Goal: Information Seeking & Learning: Learn about a topic

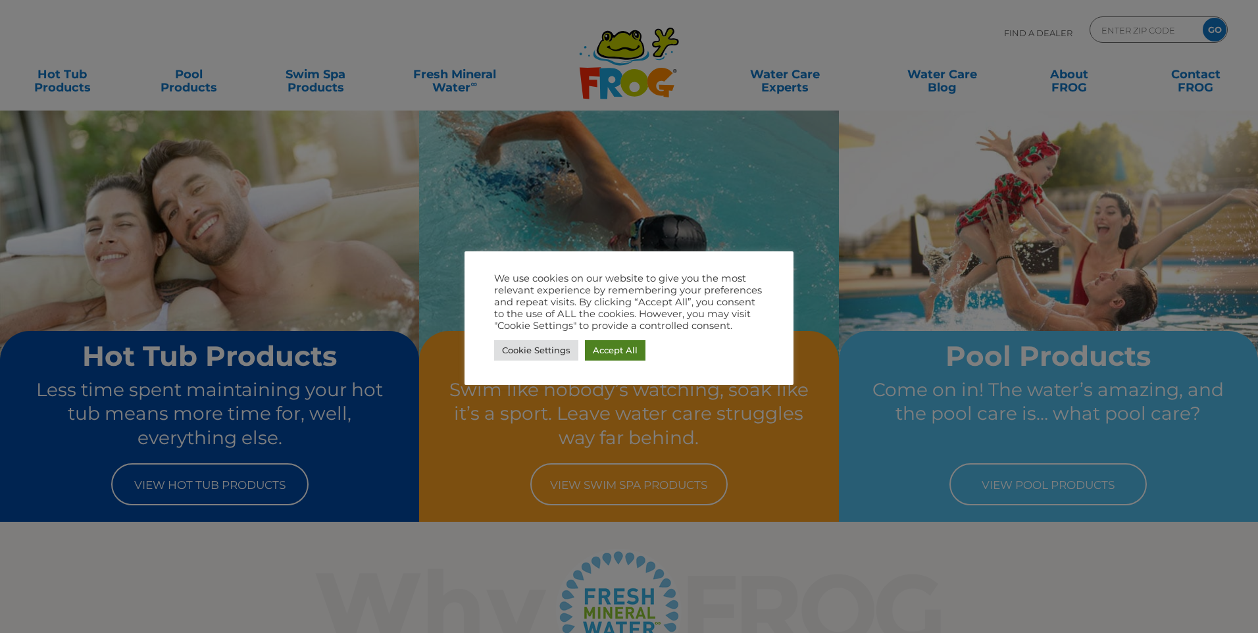
click at [601, 355] on link "Accept All" at bounding box center [615, 350] width 61 height 20
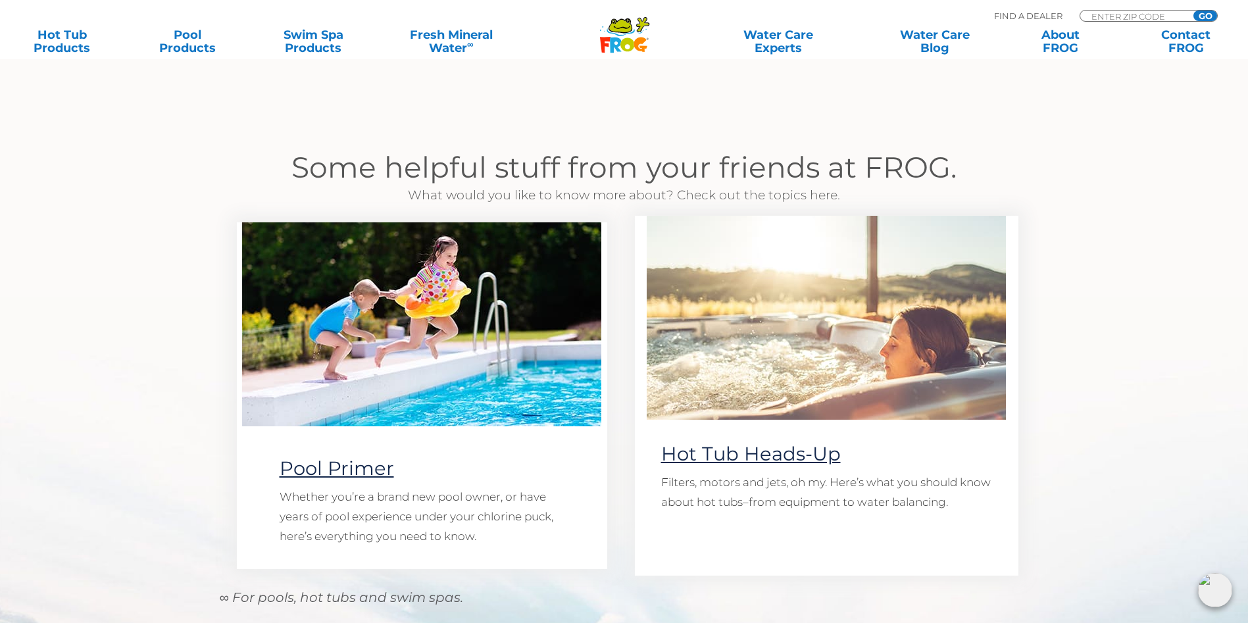
scroll to position [789, 0]
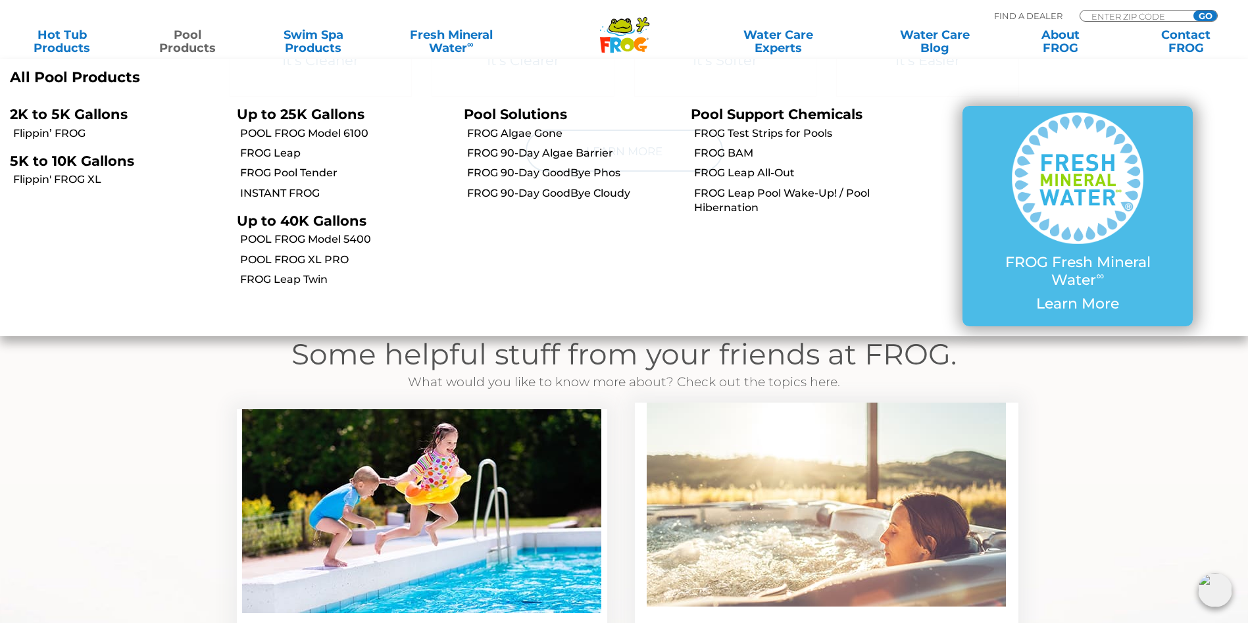
click at [102, 78] on p "All Pool Products" at bounding box center [312, 77] width 604 height 17
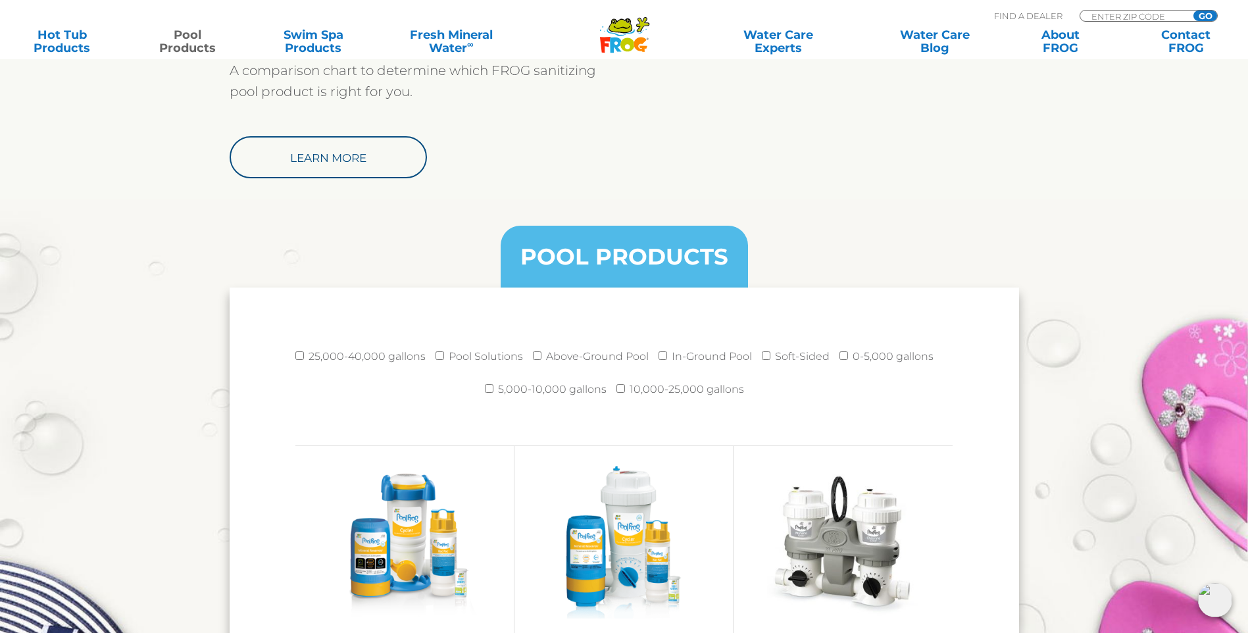
scroll to position [1776, 0]
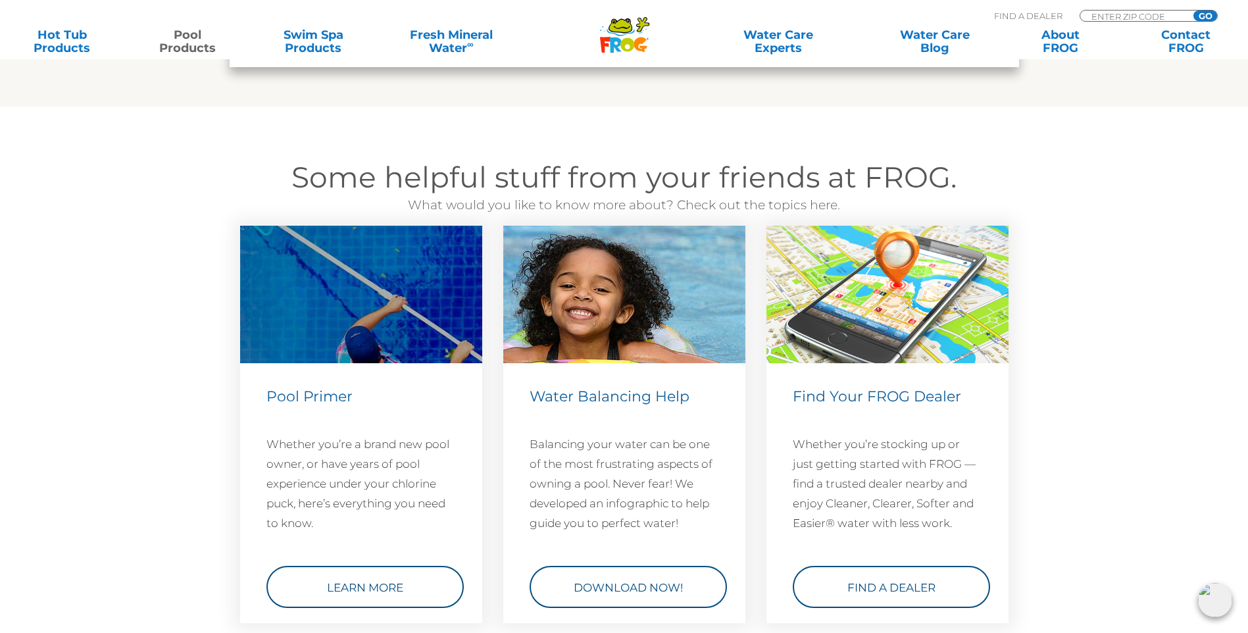
drag, startPoint x: 948, startPoint y: 275, endPoint x: 951, endPoint y: 268, distance: 7.1
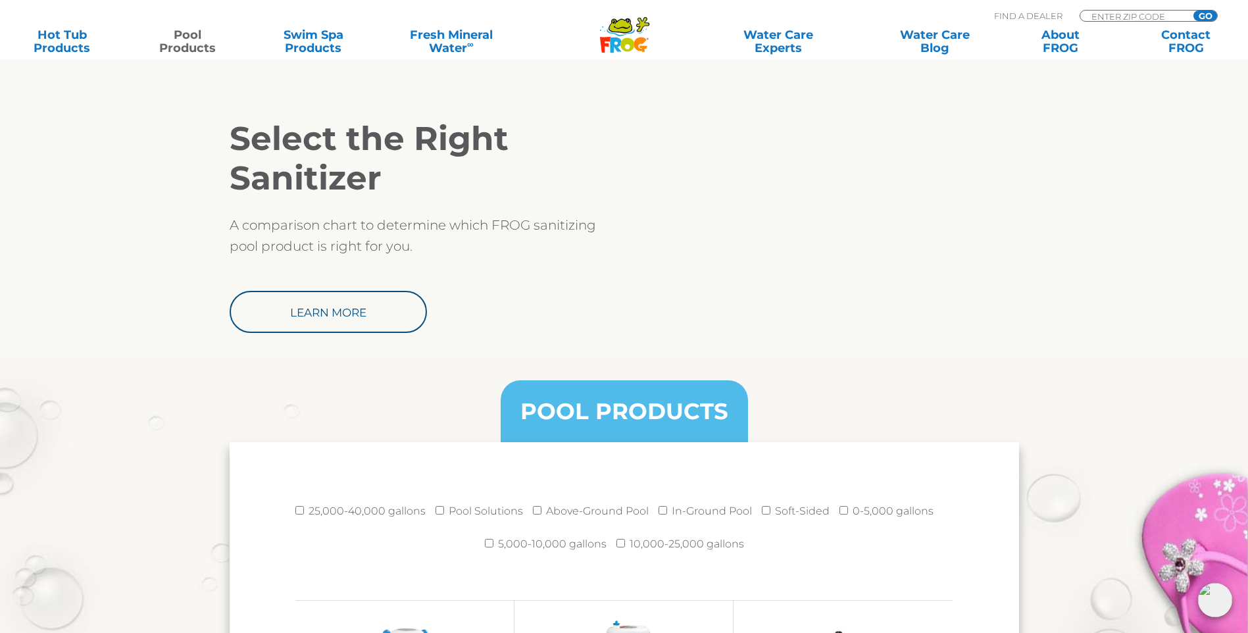
scroll to position [1381, 0]
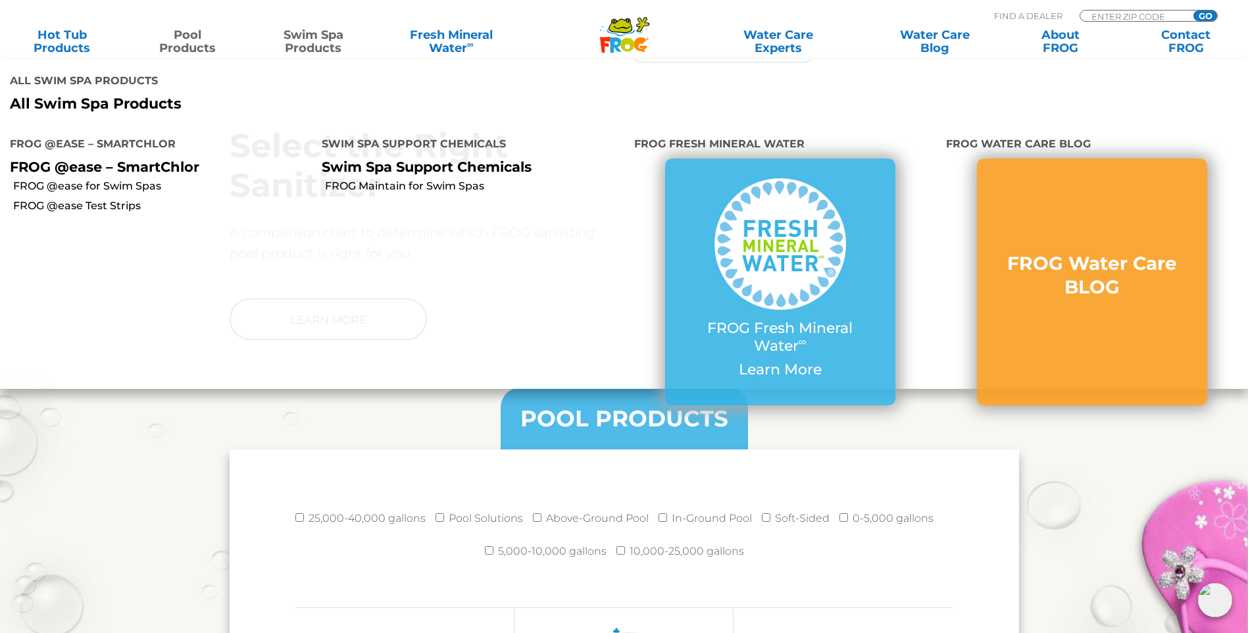
click at [303, 45] on link "Swim Spa Products" at bounding box center [313, 41] width 98 height 26
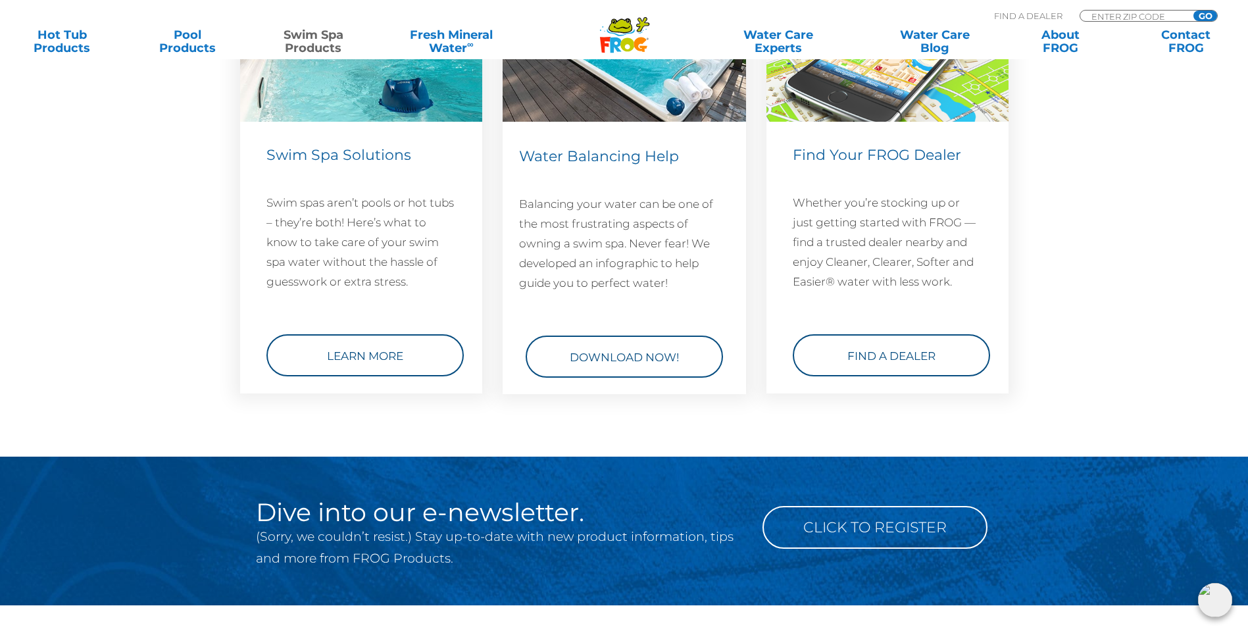
scroll to position [1513, 0]
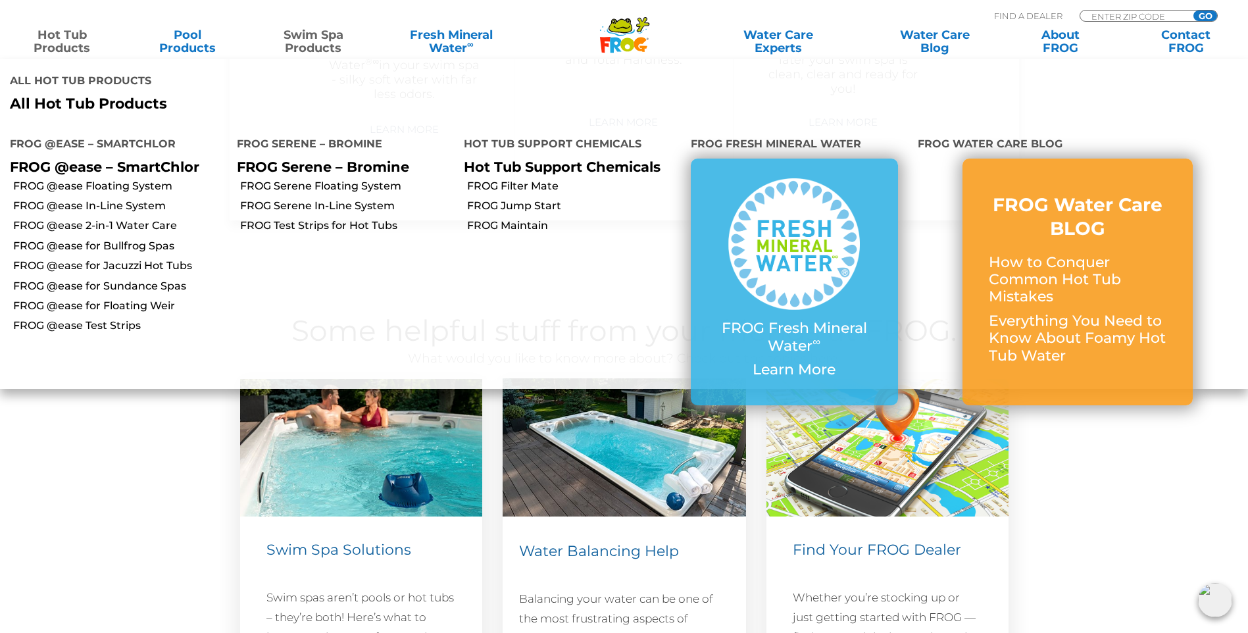
click at [70, 30] on link "Hot Tub Products" at bounding box center [62, 41] width 98 height 26
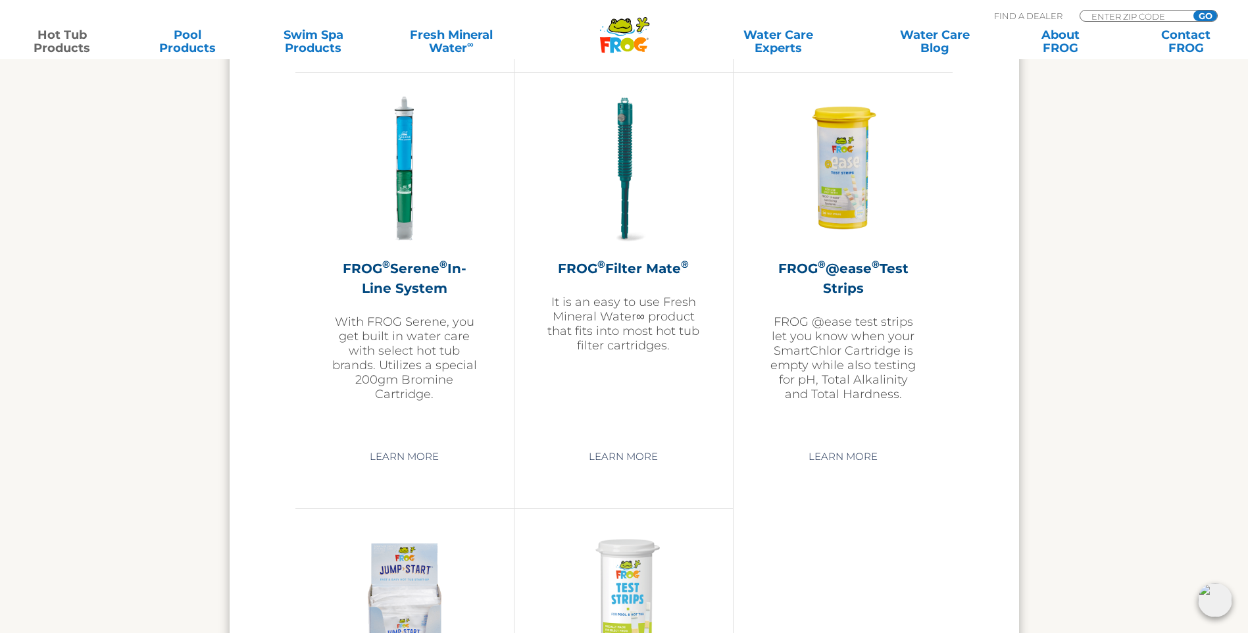
scroll to position [3091, 0]
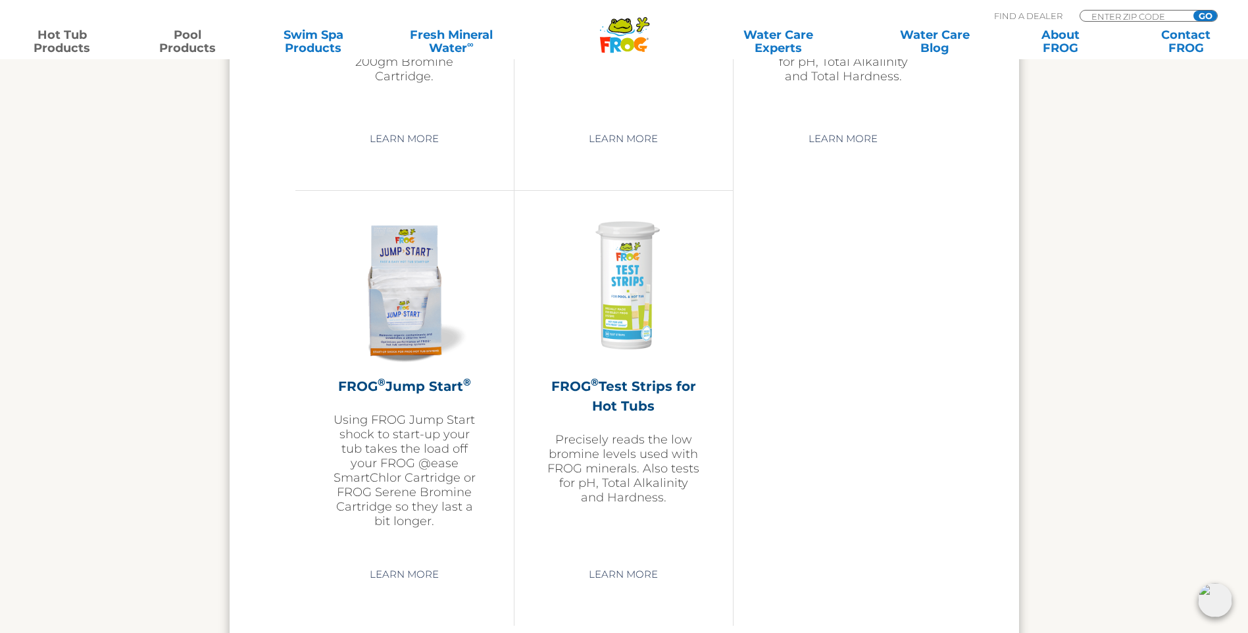
click at [195, 36] on link "Pool Products" at bounding box center [188, 41] width 98 height 26
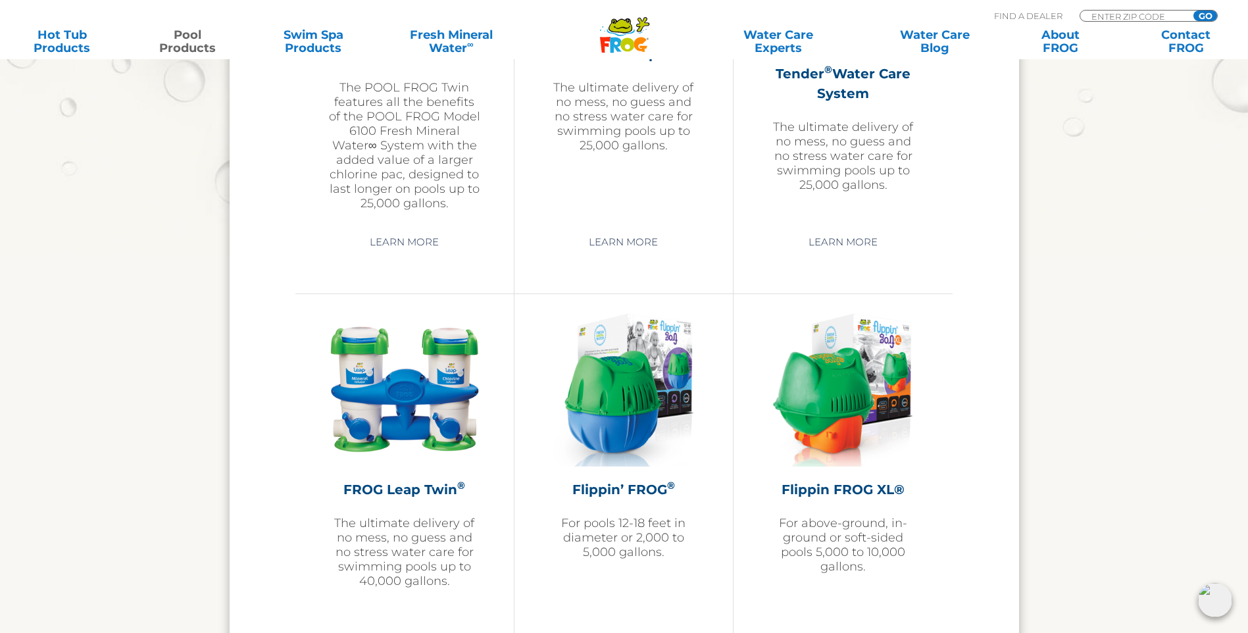
scroll to position [2565, 0]
click at [653, 488] on h2 "Flippin’ FROG ®" at bounding box center [623, 490] width 153 height 20
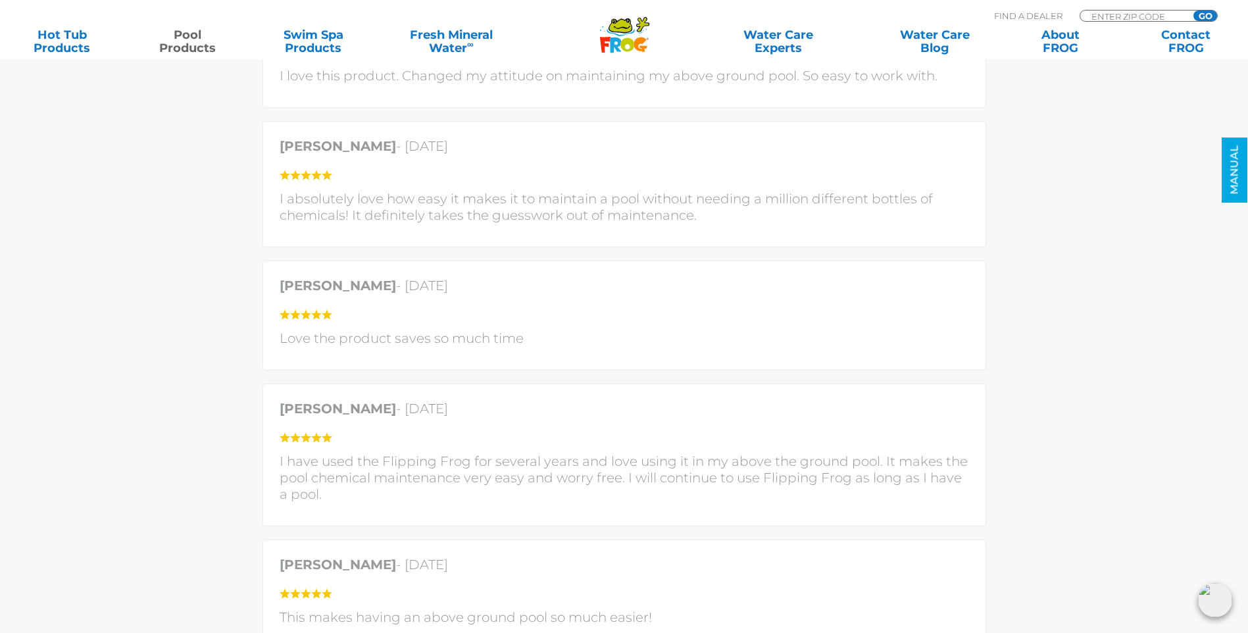
scroll to position [3091, 0]
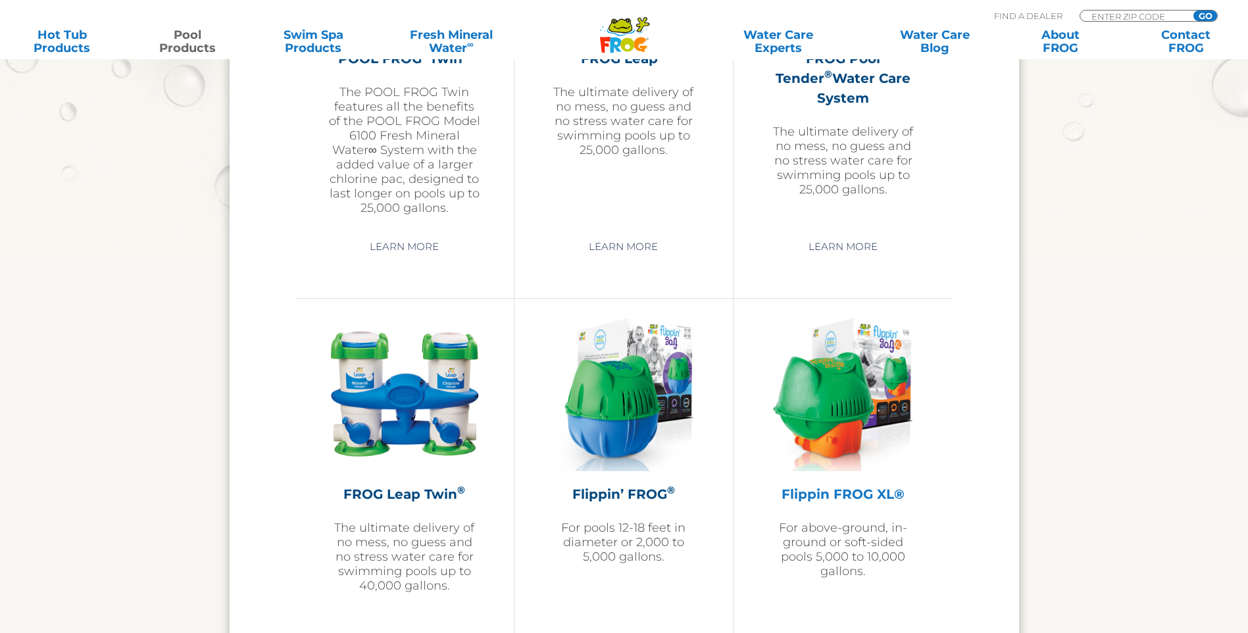
scroll to position [2565, 0]
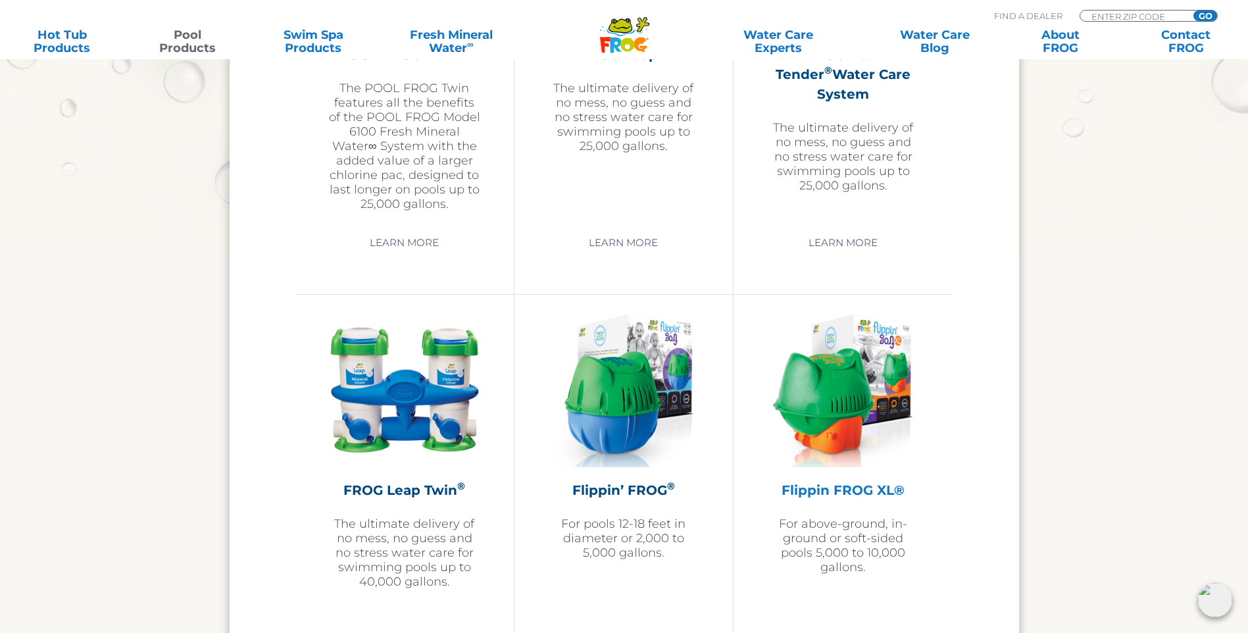
click at [883, 485] on h2 "Flippin FROG XL®" at bounding box center [842, 490] width 153 height 20
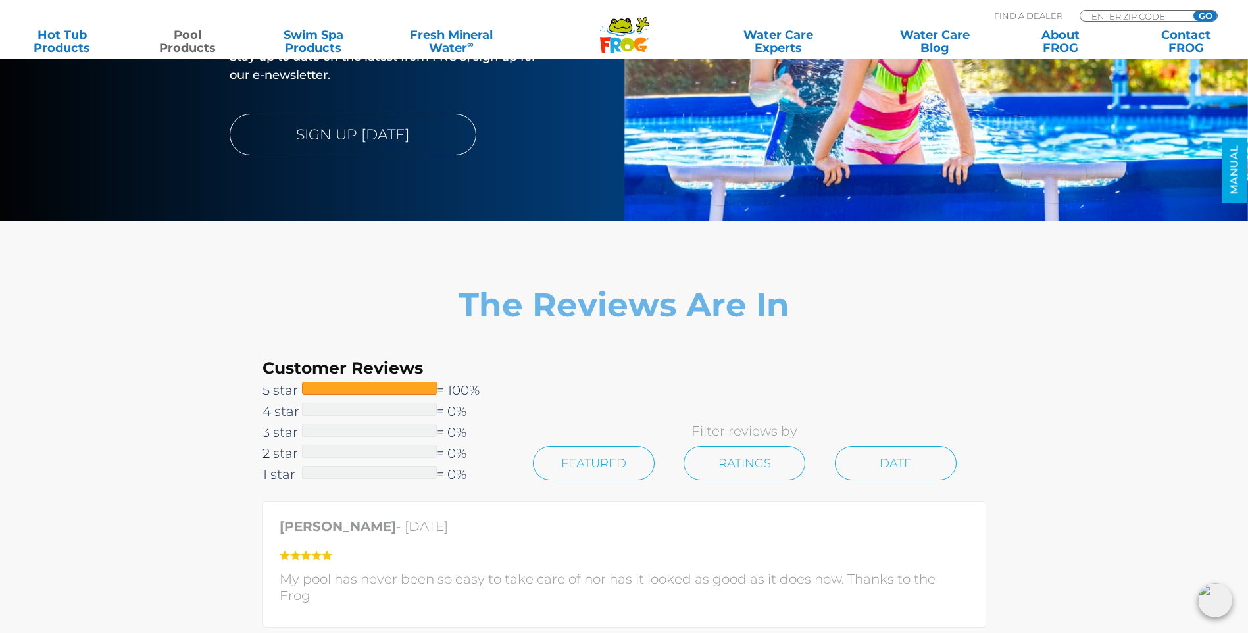
scroll to position [2762, 0]
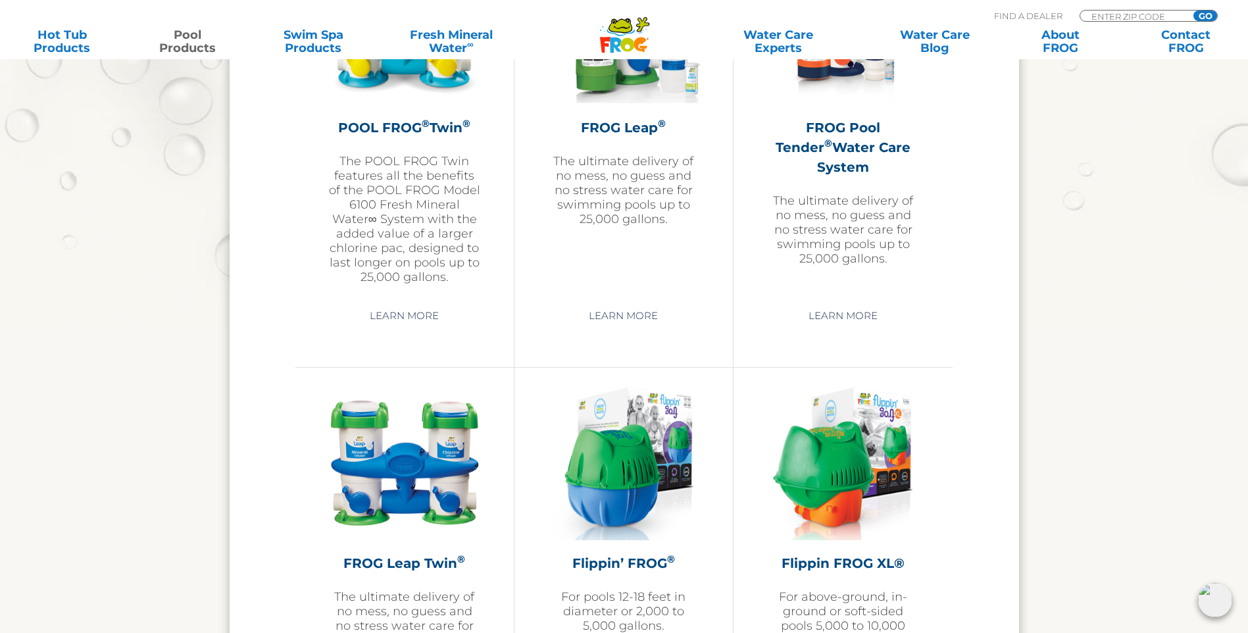
scroll to position [2689, 0]
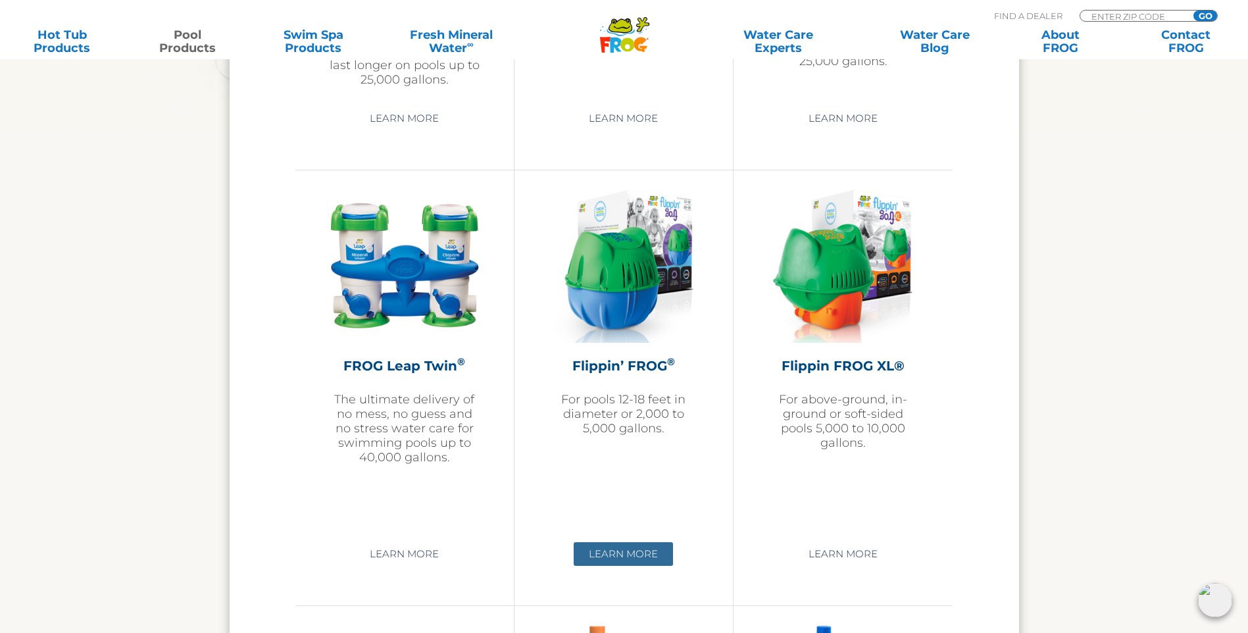
click at [652, 555] on link "Learn More" at bounding box center [623, 554] width 99 height 24
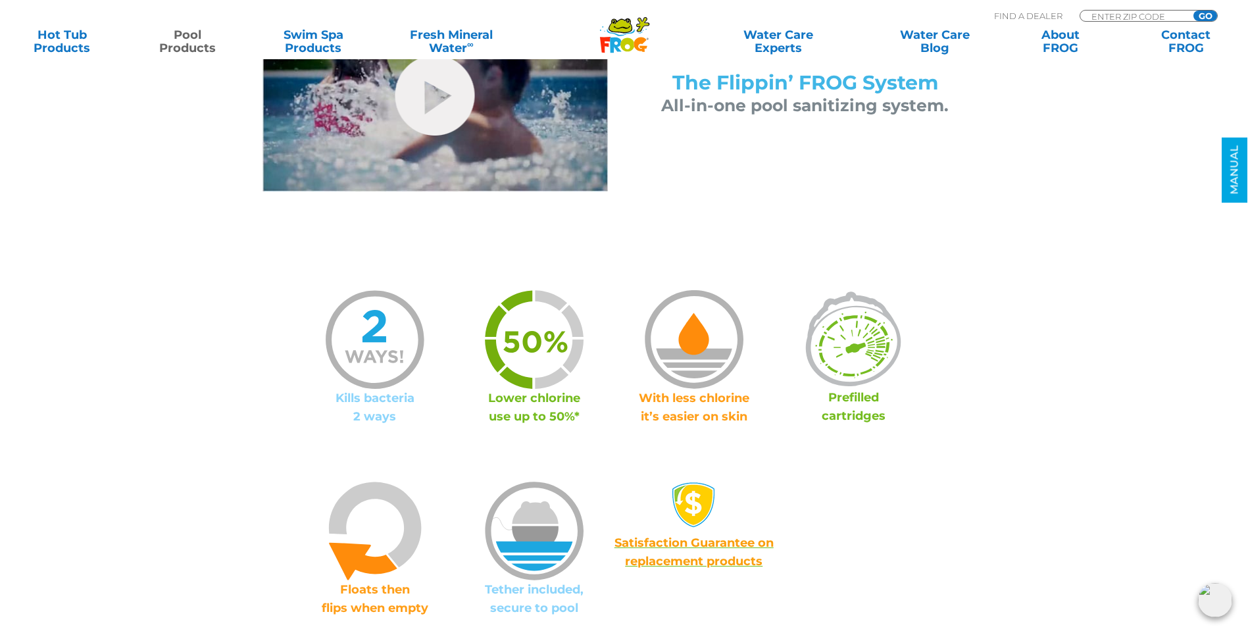
scroll to position [460, 0]
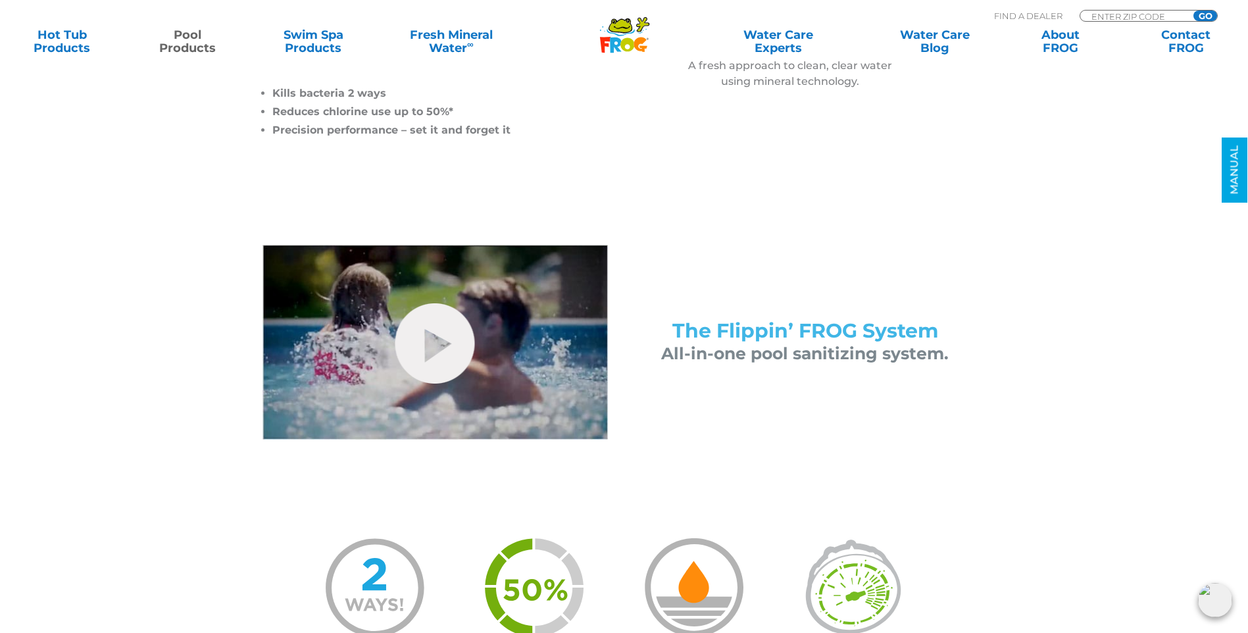
click at [190, 44] on link "Pool Products" at bounding box center [188, 41] width 98 height 26
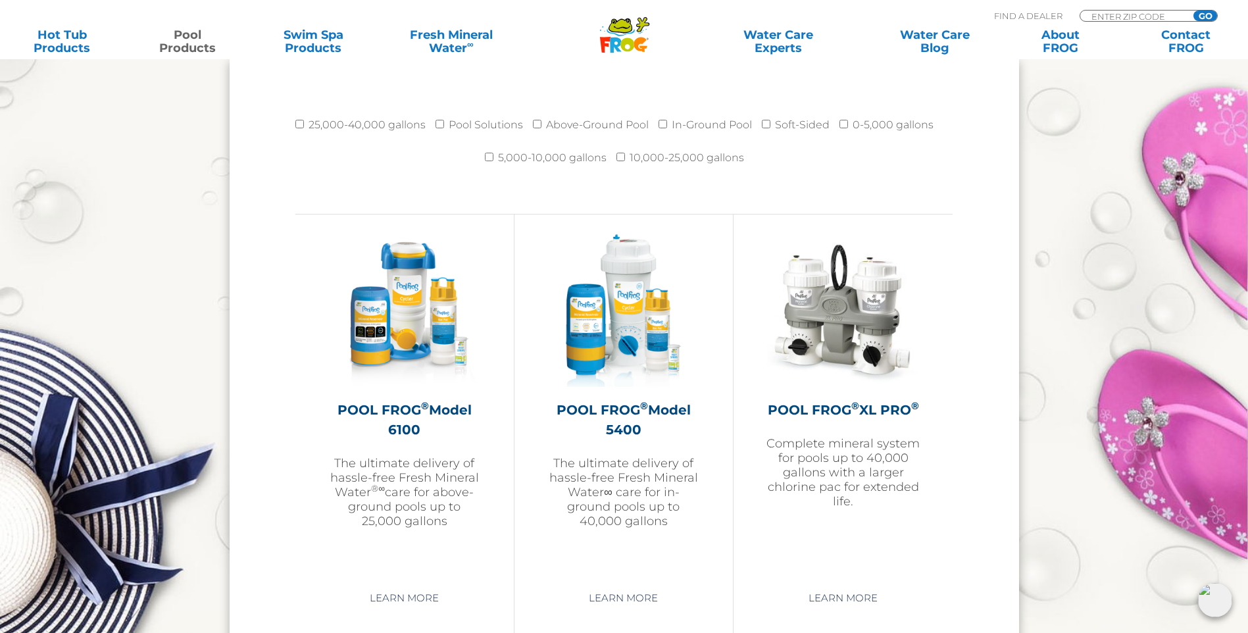
scroll to position [1776, 0]
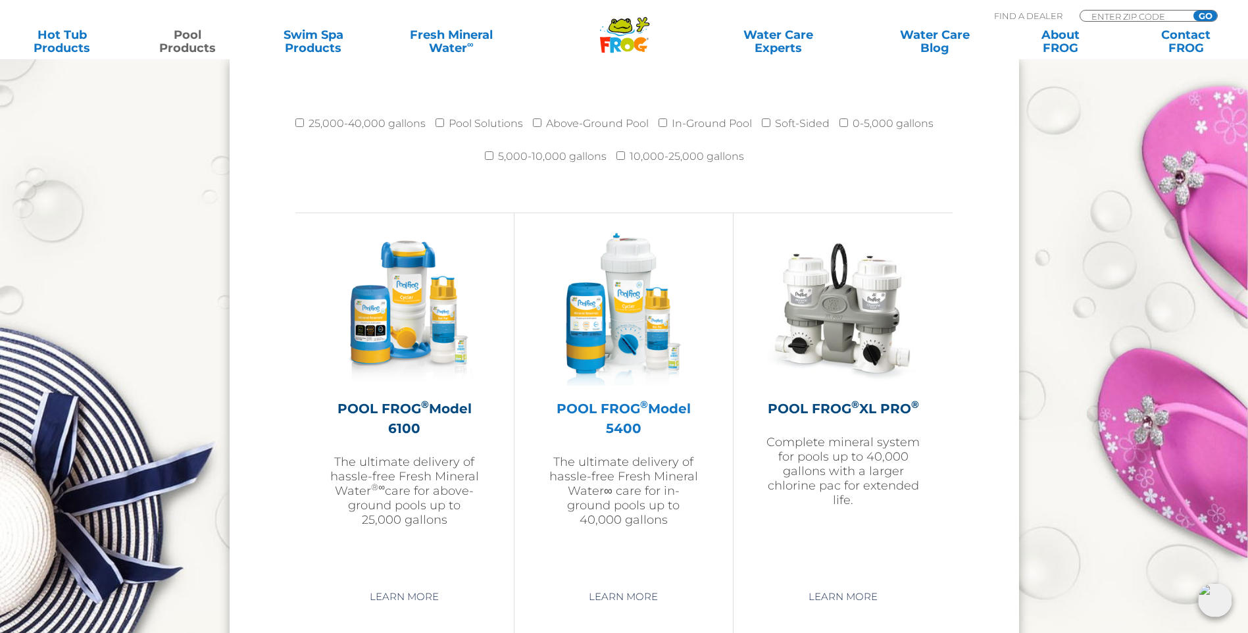
click at [635, 408] on h2 "POOL FROG ® Model 5400" at bounding box center [623, 418] width 153 height 39
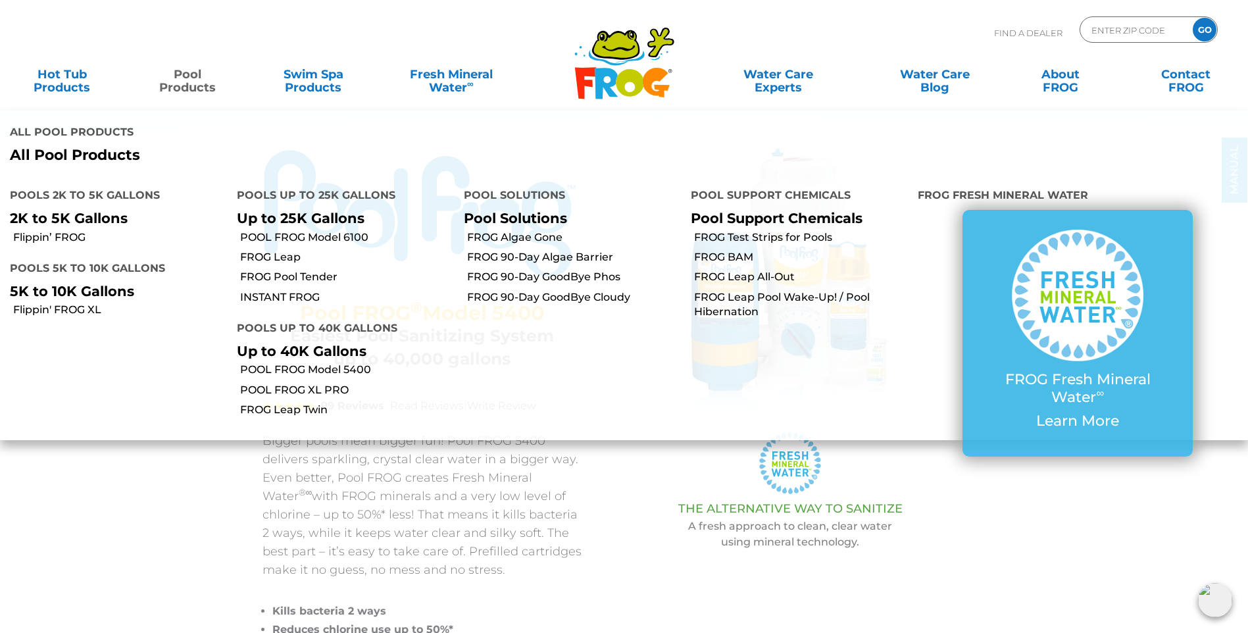
click at [199, 79] on link "Pool Products" at bounding box center [188, 74] width 98 height 26
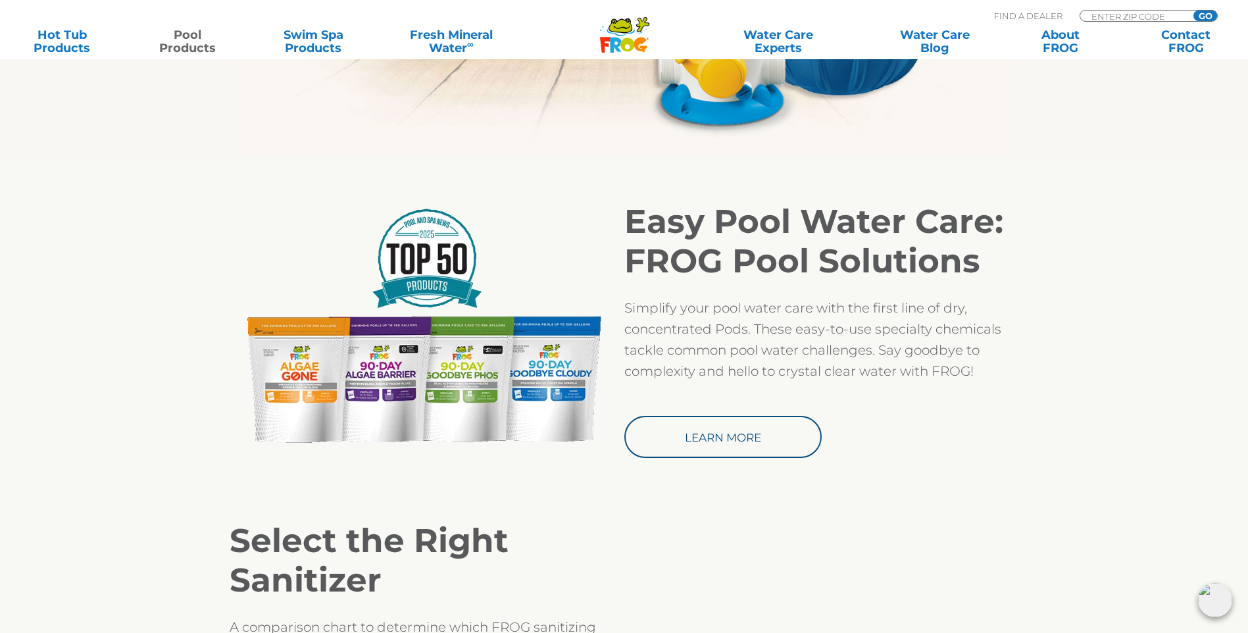
scroll to position [1315, 0]
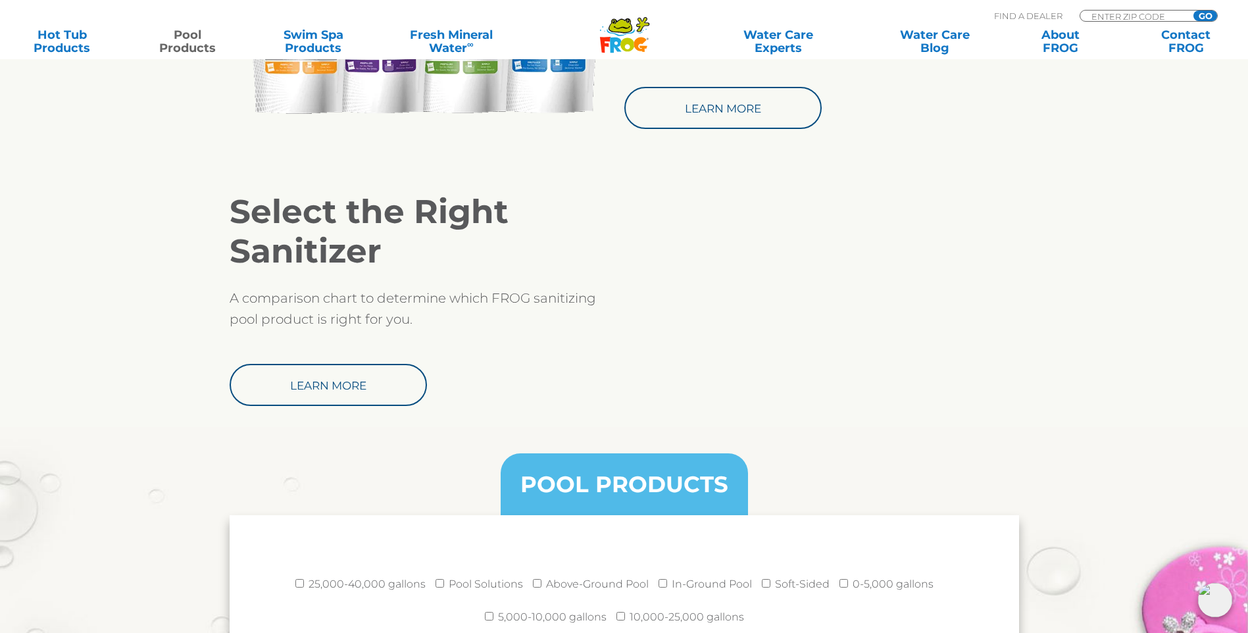
click at [660, 588] on li "In-Ground Pool" at bounding box center [709, 587] width 103 height 33
click at [660, 586] on input "In-Ground Pool" at bounding box center [662, 583] width 9 height 9
checkbox input "true"
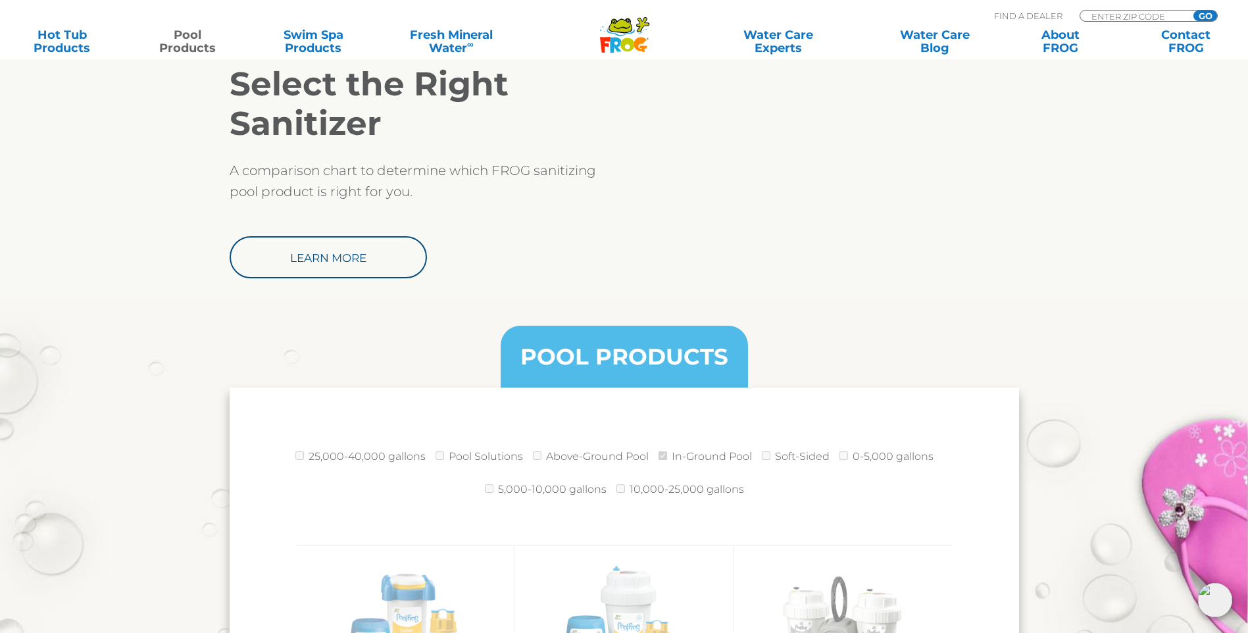
scroll to position [1710, 0]
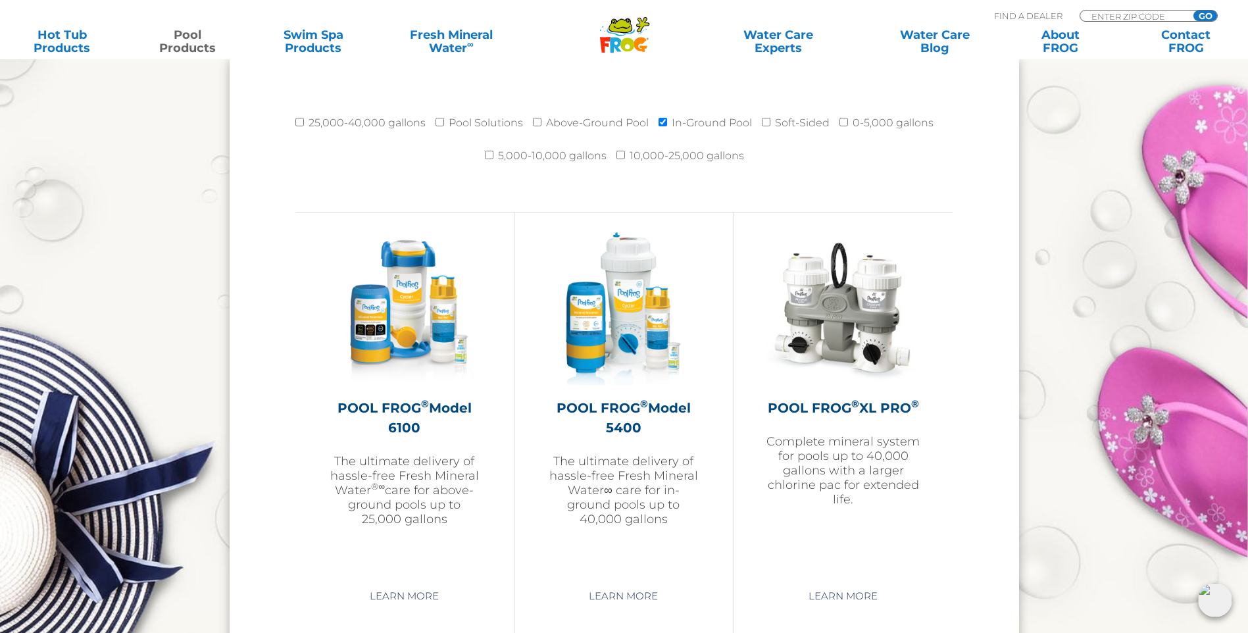
scroll to position [1776, 0]
click at [612, 417] on h2 "POOL FROG ® Model 5400" at bounding box center [623, 418] width 153 height 39
